Goal: Book appointment/travel/reservation

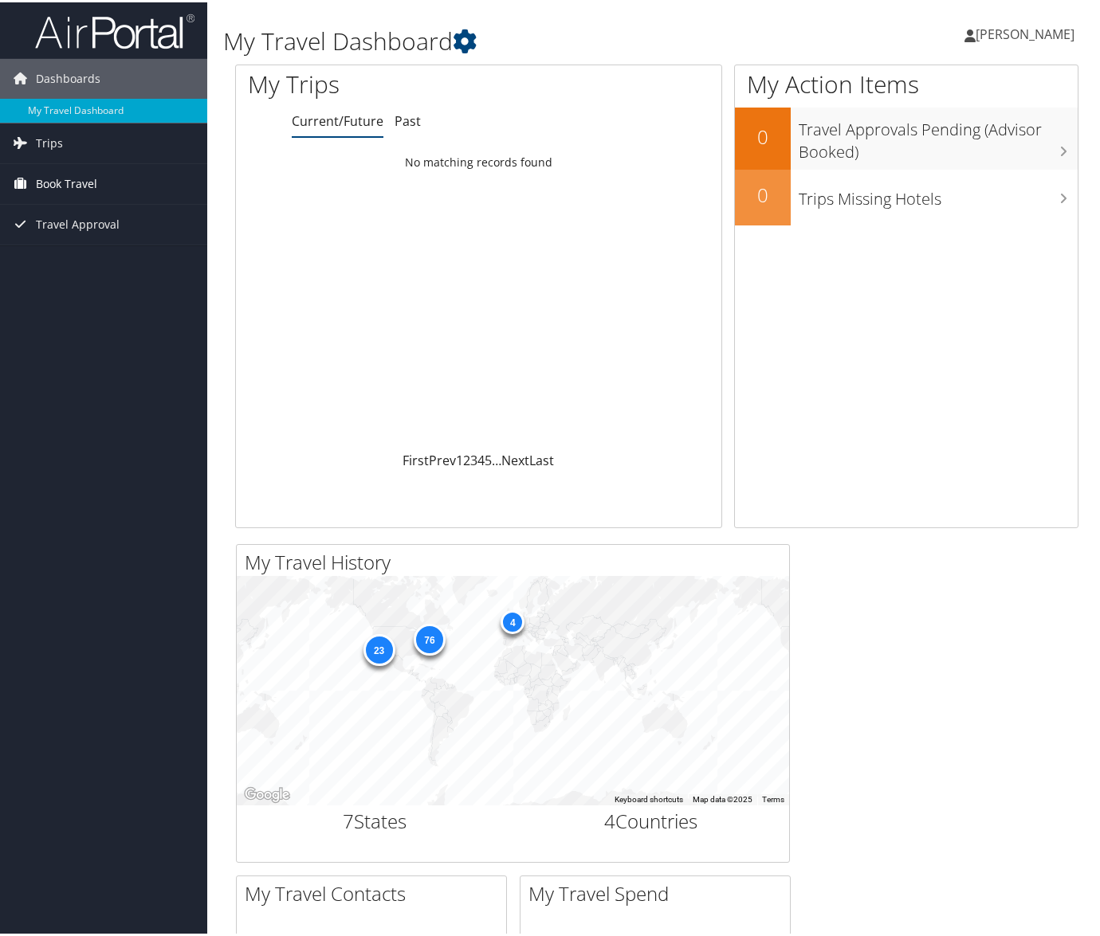
click at [73, 174] on span "Book Travel" at bounding box center [66, 182] width 61 height 40
click at [92, 261] on link "Book/Manage Online Trips" at bounding box center [103, 261] width 207 height 24
